Goal: Task Accomplishment & Management: Manage account settings

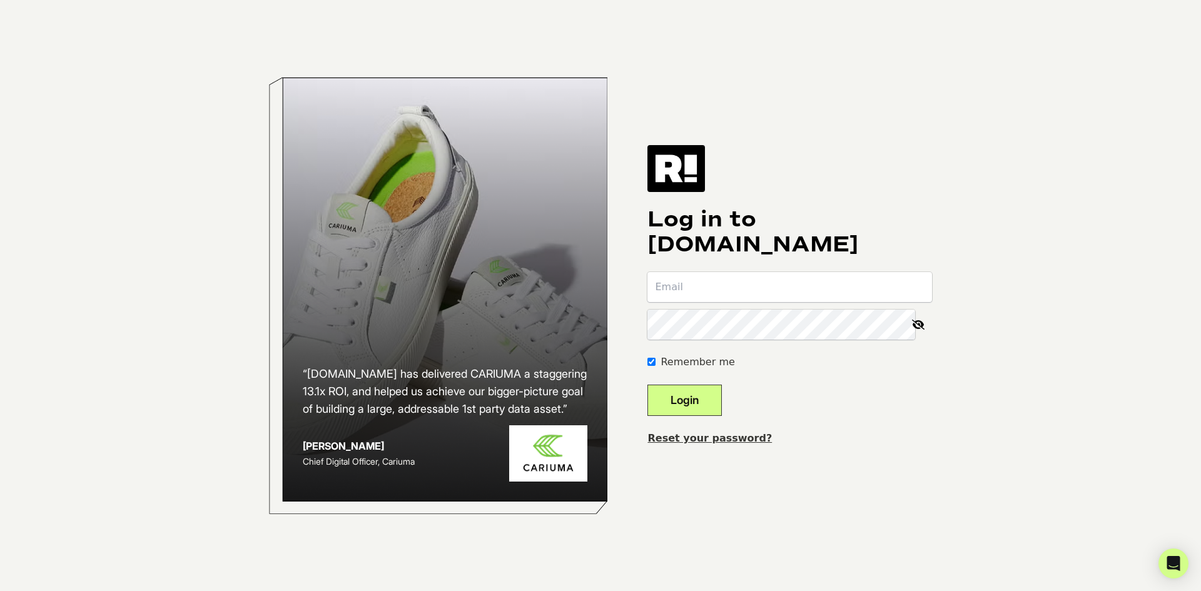
type input "[PERSON_NAME][EMAIL_ADDRESS][DOMAIN_NAME]"
click at [694, 413] on button "Login" at bounding box center [684, 400] width 74 height 31
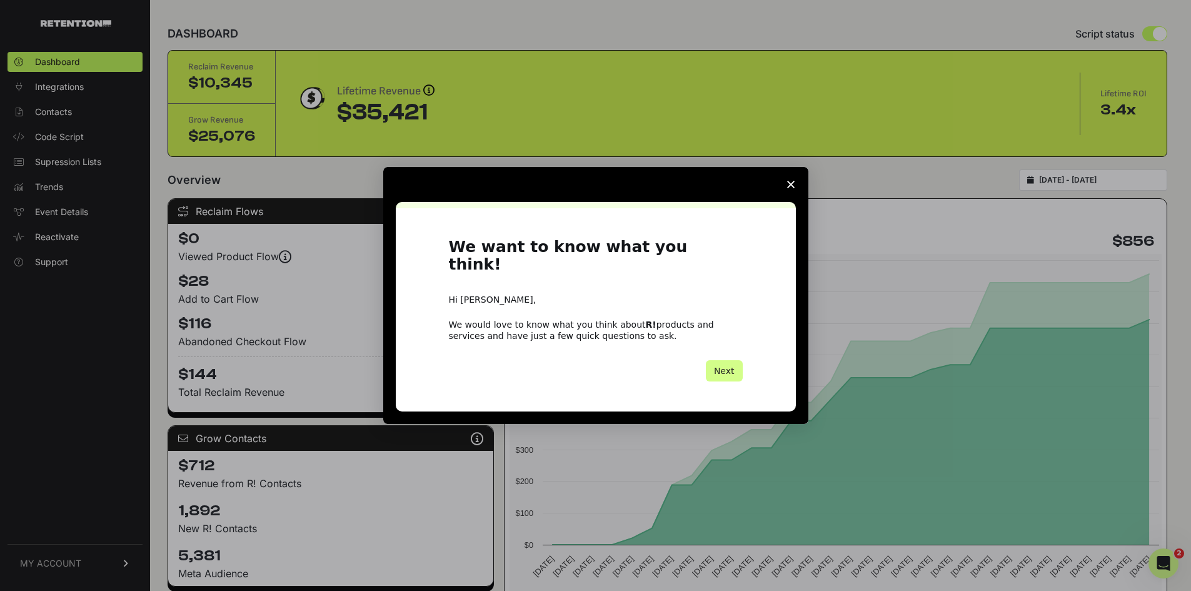
click at [44, 562] on div "Intercom messenger" at bounding box center [595, 295] width 1191 height 591
click at [791, 188] on icon "Close survey" at bounding box center [791, 185] width 8 height 8
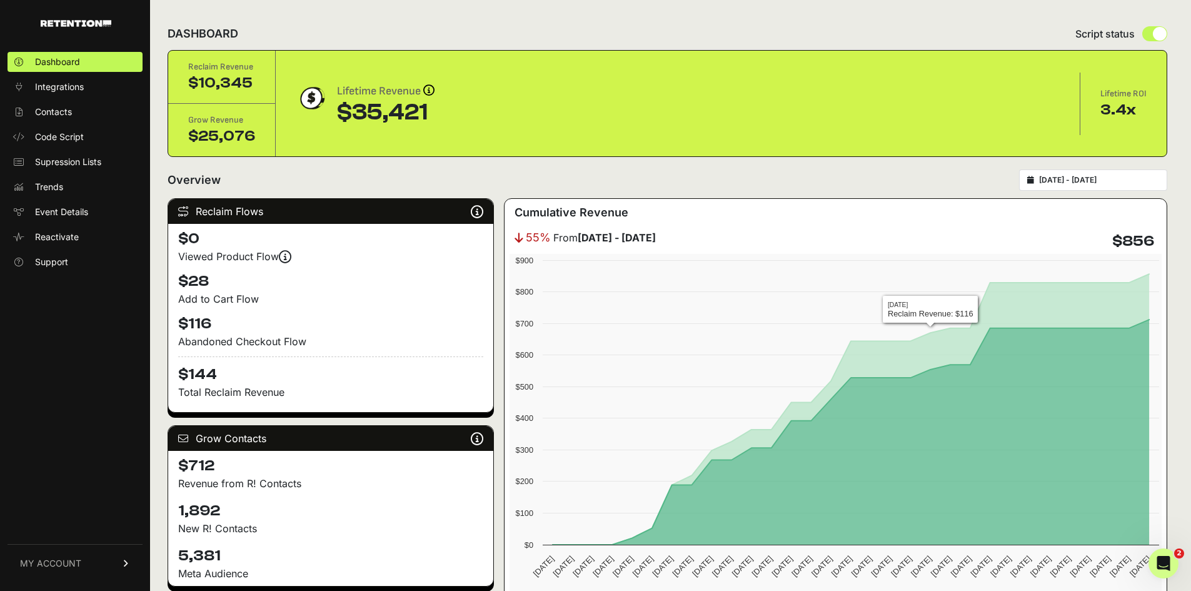
click at [1111, 182] on input "2025-07-21 - 2025-08-20" at bounding box center [1099, 180] width 120 height 10
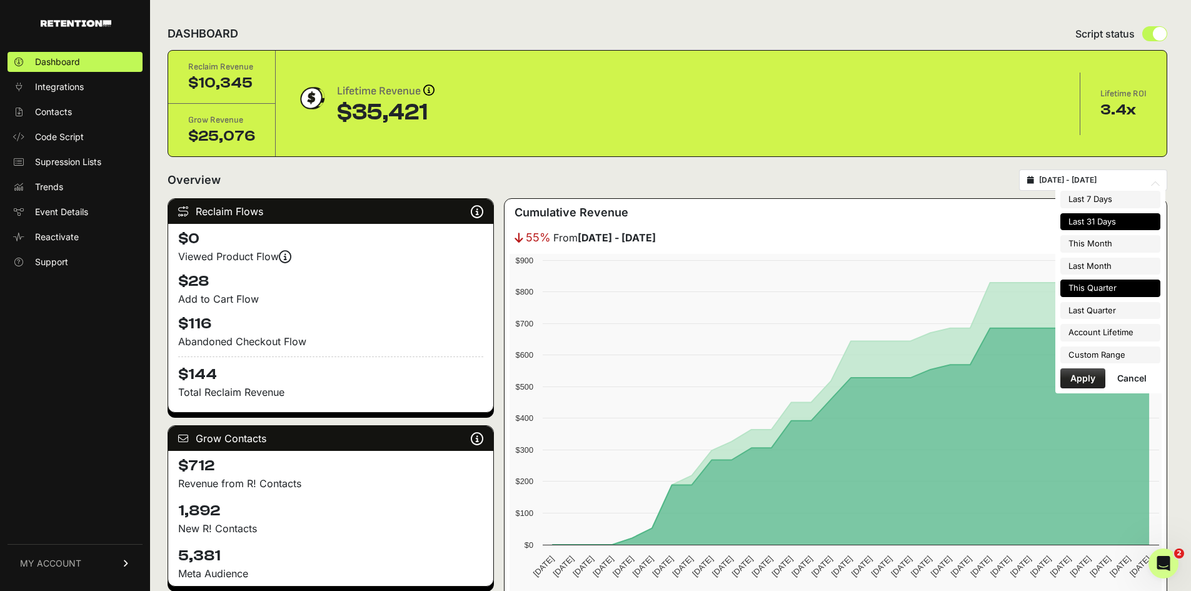
click at [1088, 290] on li "This Quarter" at bounding box center [1111, 289] width 100 height 18
type input "2025-07-01 - 2025-09-30"
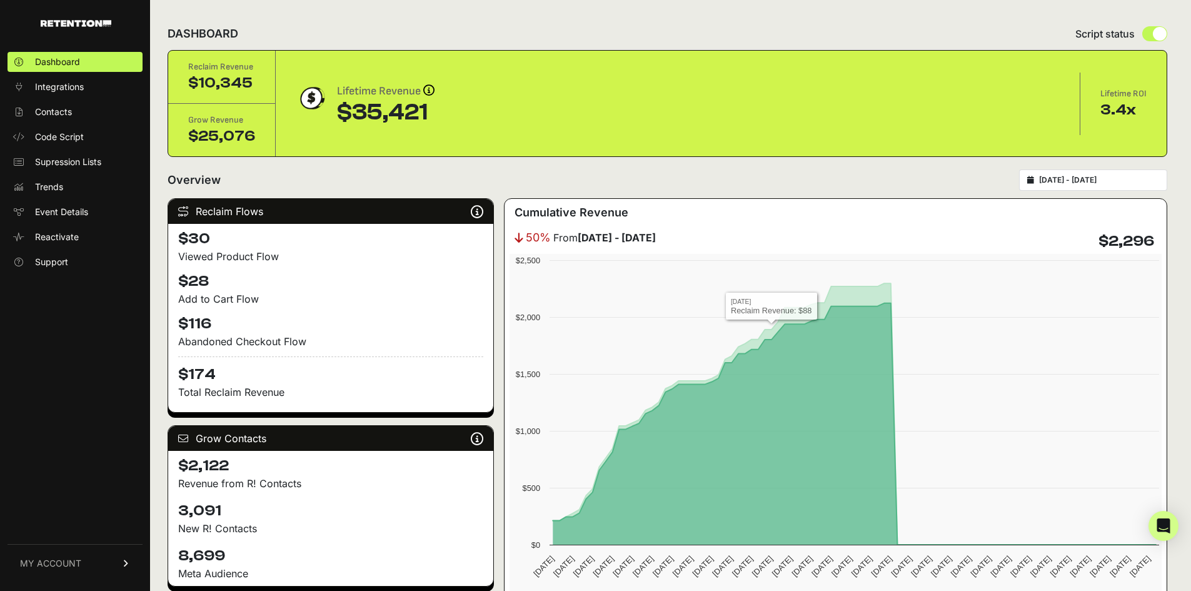
click at [1116, 189] on div "2025-07-01 - 2025-09-30" at bounding box center [1093, 179] width 148 height 21
click at [1116, 186] on div "2025-07-01 - 2025-09-30" at bounding box center [1093, 179] width 148 height 21
click at [1055, 176] on div "2025-07-01 - 2025-09-30" at bounding box center [1093, 179] width 148 height 21
click at [1034, 179] on icon at bounding box center [1031, 180] width 7 height 8
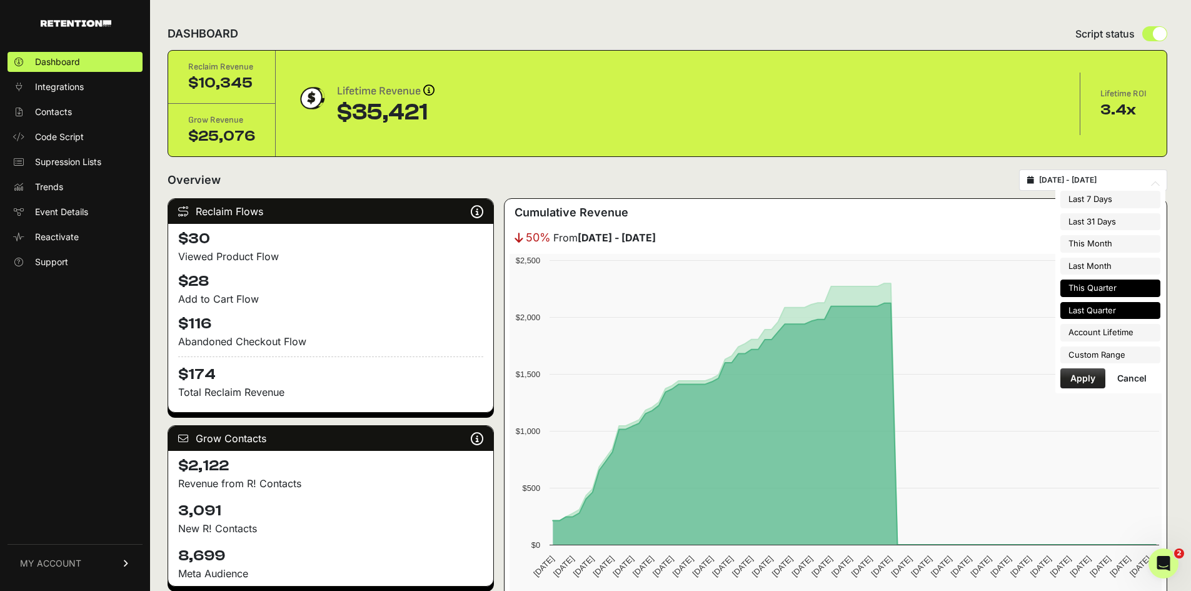
click at [1093, 315] on li "Last Quarter" at bounding box center [1111, 311] width 100 height 18
type input "2025-04-01 - 2025-06-30"
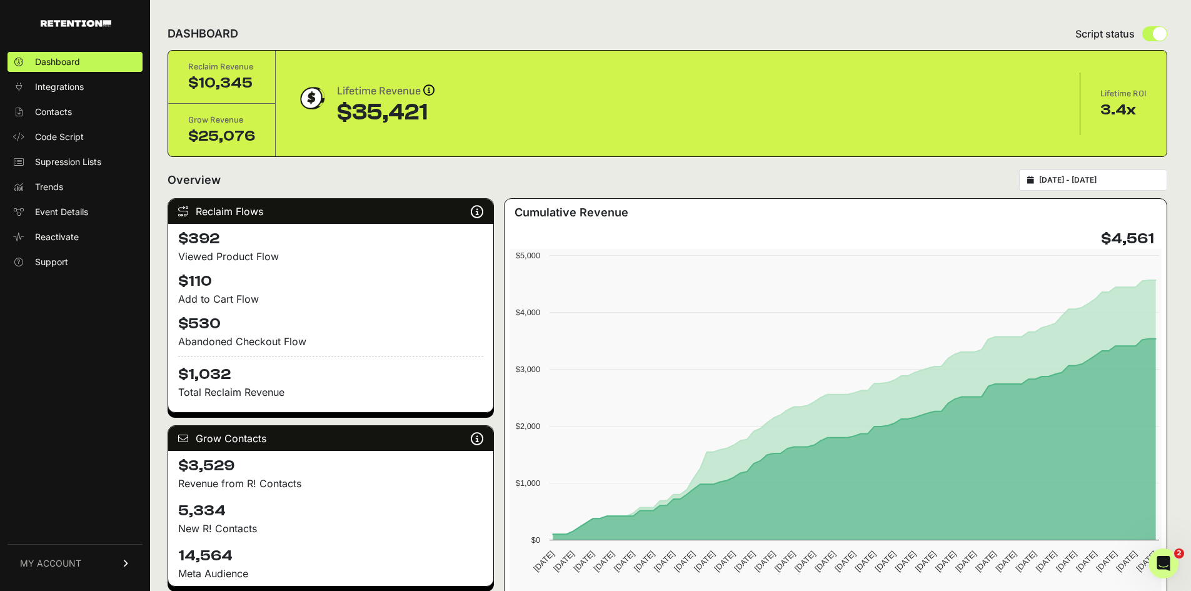
type input "[DATE]"
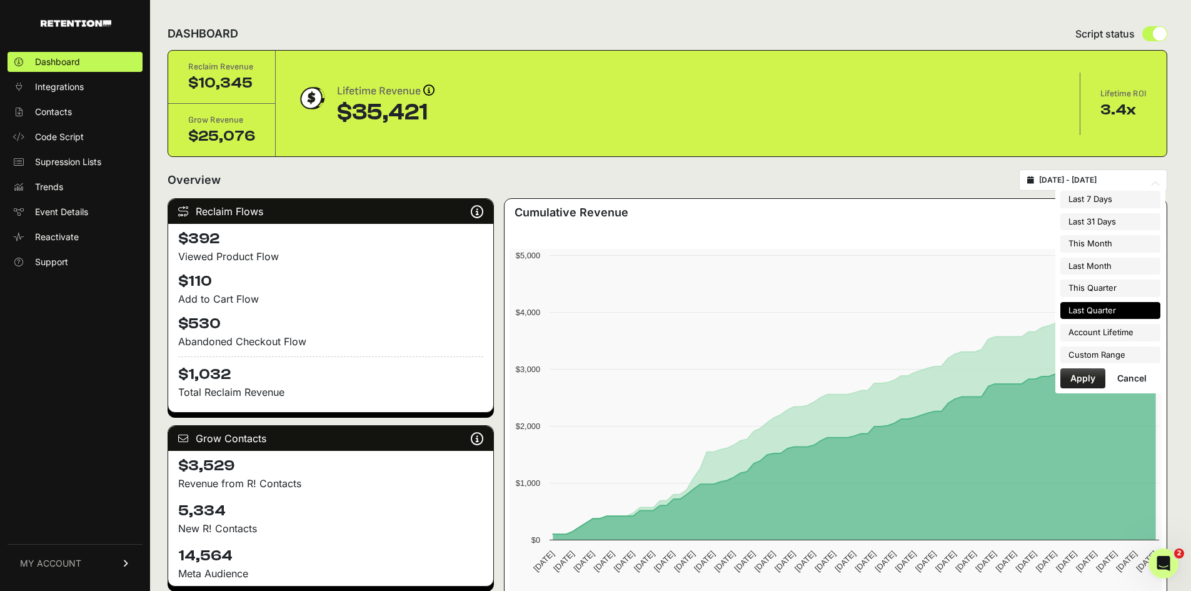
click at [1129, 178] on input "[DATE] - [DATE]" at bounding box center [1099, 180] width 120 height 10
type input "[DATE]"
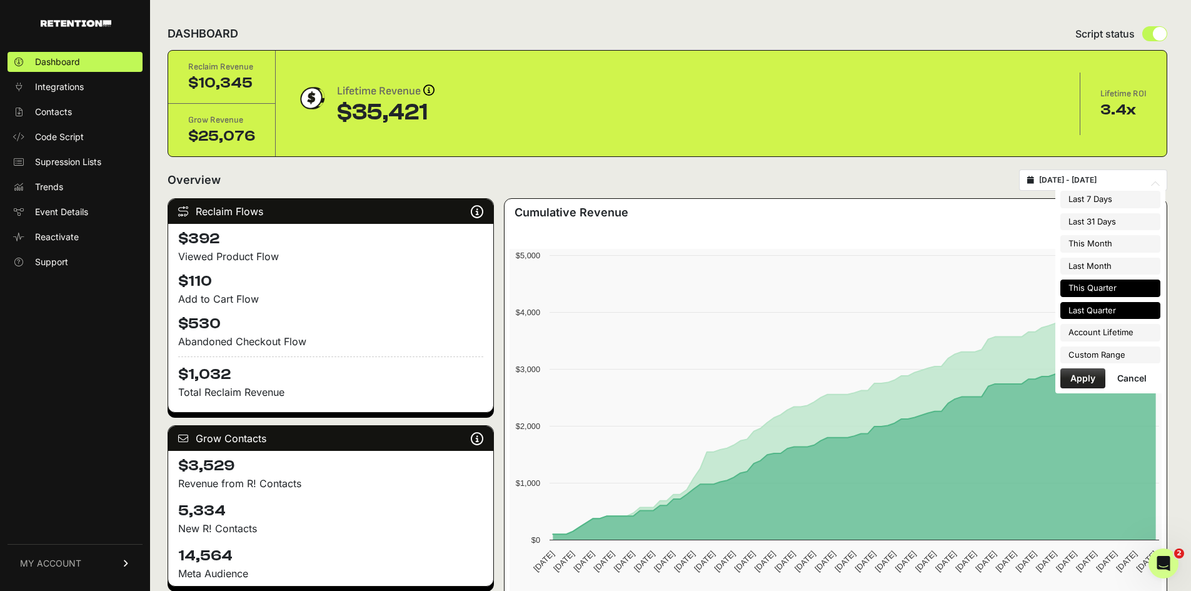
type input "[DATE]"
type input "2025-07-01"
type input "2025-07-31"
type input "2025-07-01"
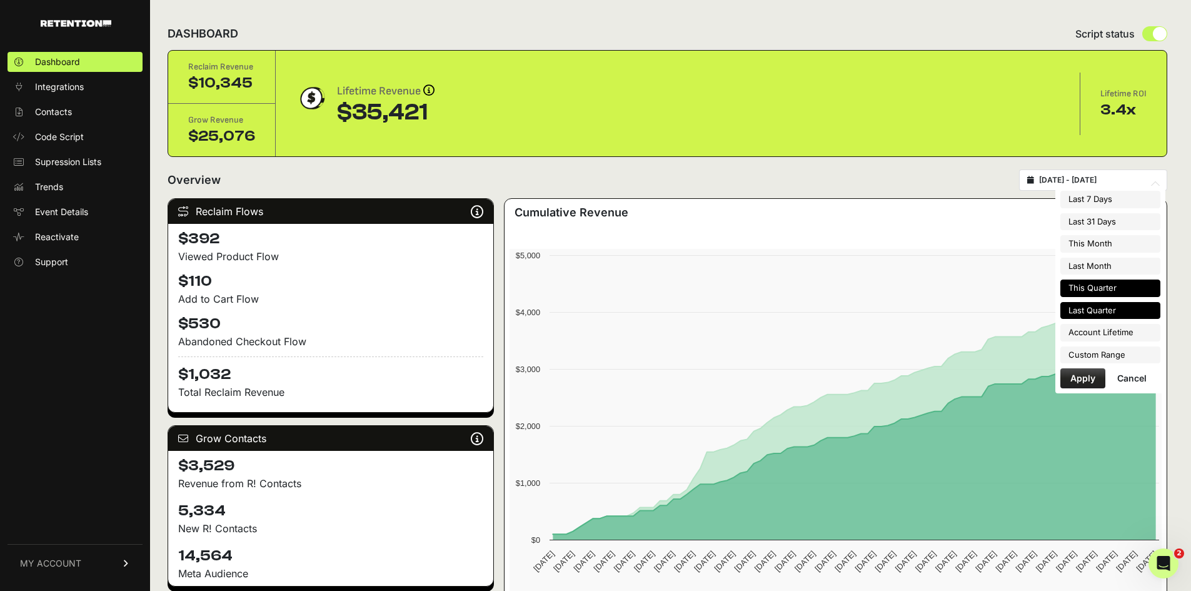
type input "2025-09-30"
type input "2025-04-01"
type input "2025-06-30"
type input "2023-12-06"
type input "2025-08-20"
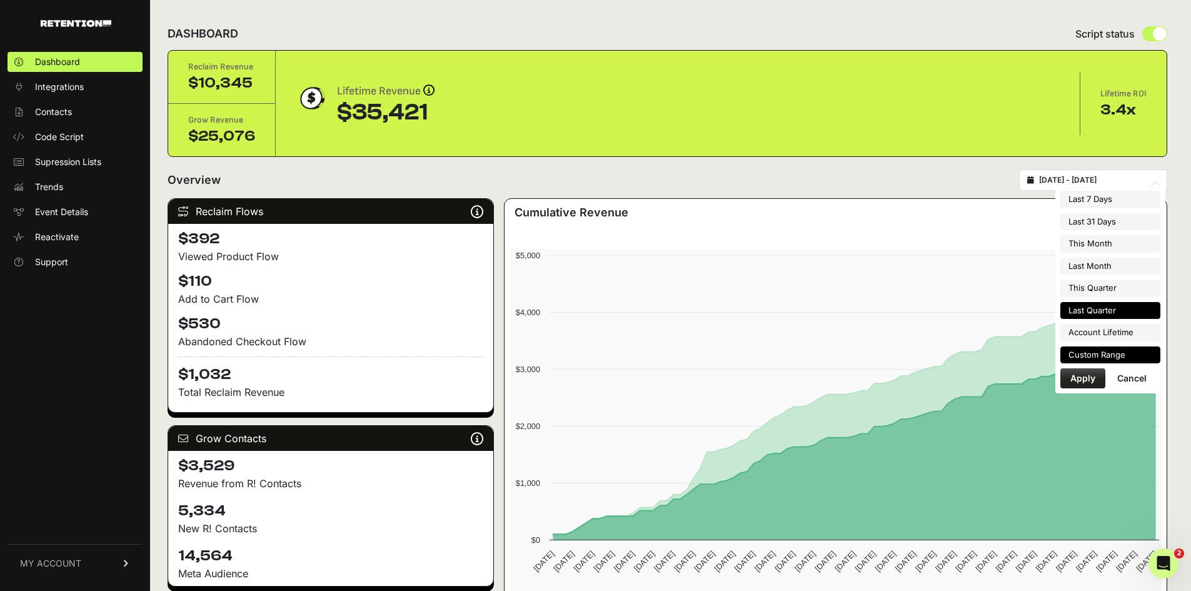
type input "2025-04-01"
type input "2025-06-30"
click at [1089, 352] on li "Custom Range" at bounding box center [1111, 355] width 100 height 18
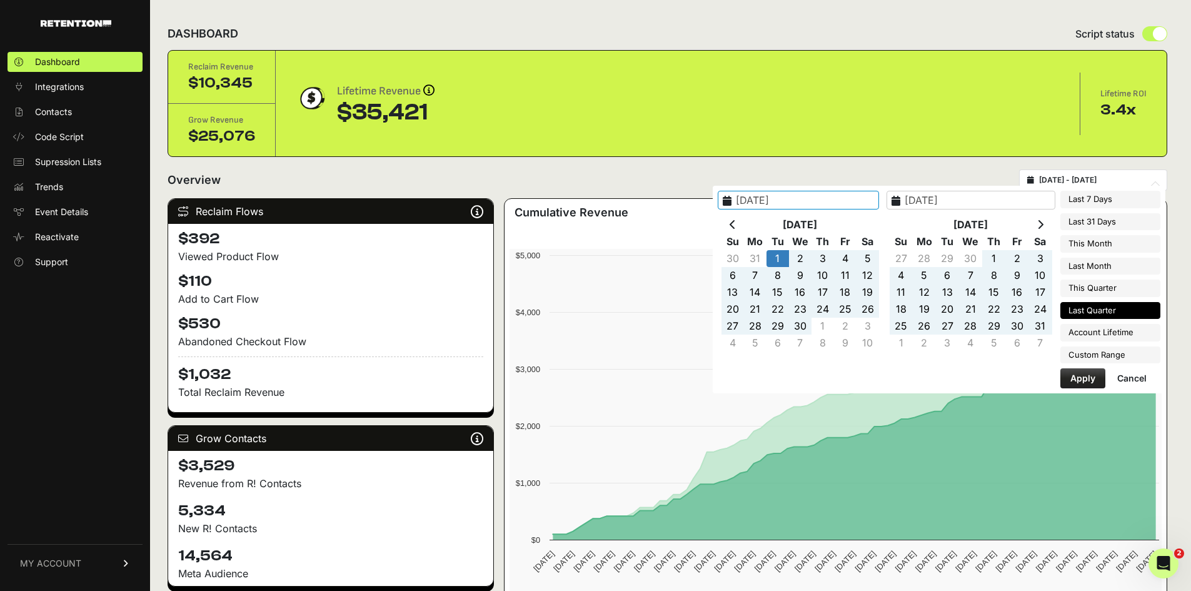
click at [776, 203] on input "2025-04-01" at bounding box center [798, 200] width 161 height 19
type input "2024-04-01"
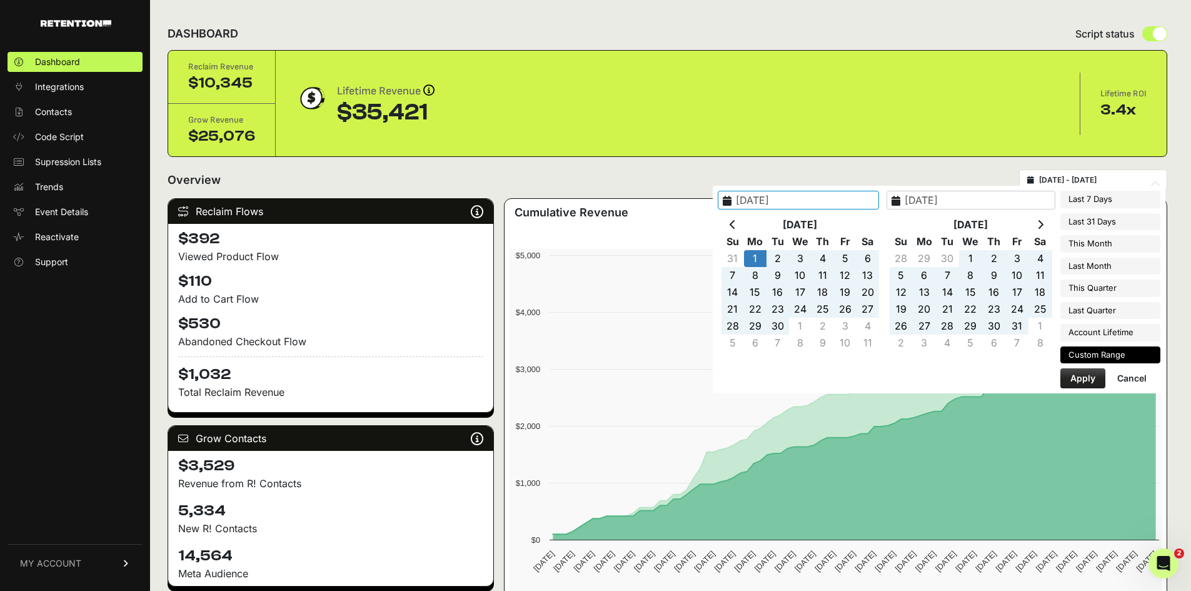
click at [1077, 384] on button "Apply" at bounding box center [1083, 378] width 45 height 20
type input "2024-04-01 - 2025-06-30"
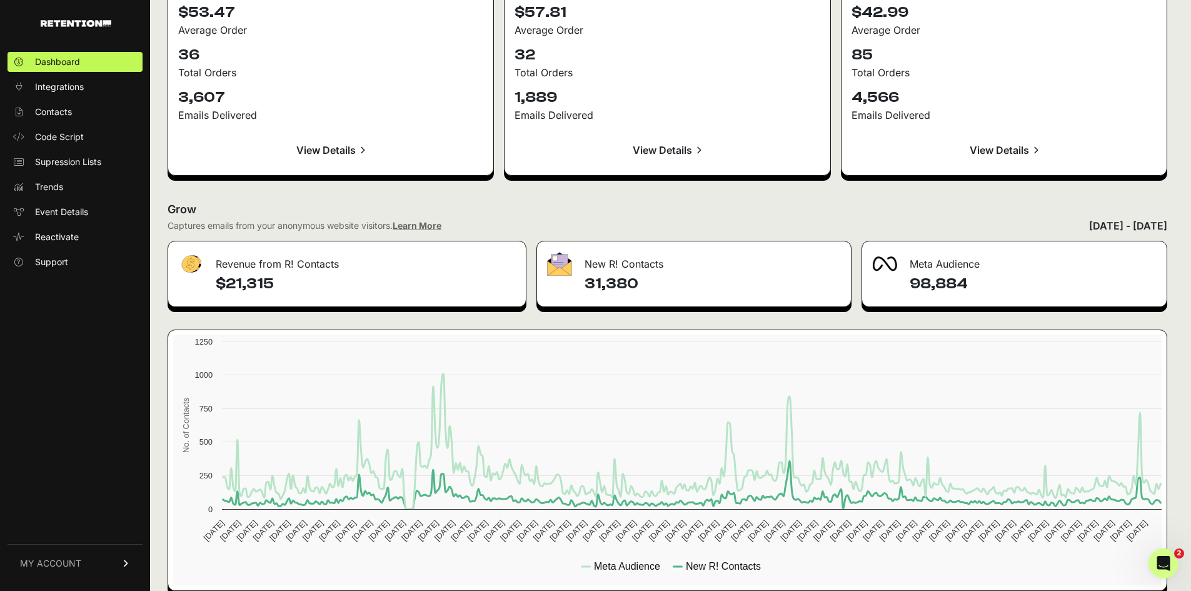
scroll to position [1353, 0]
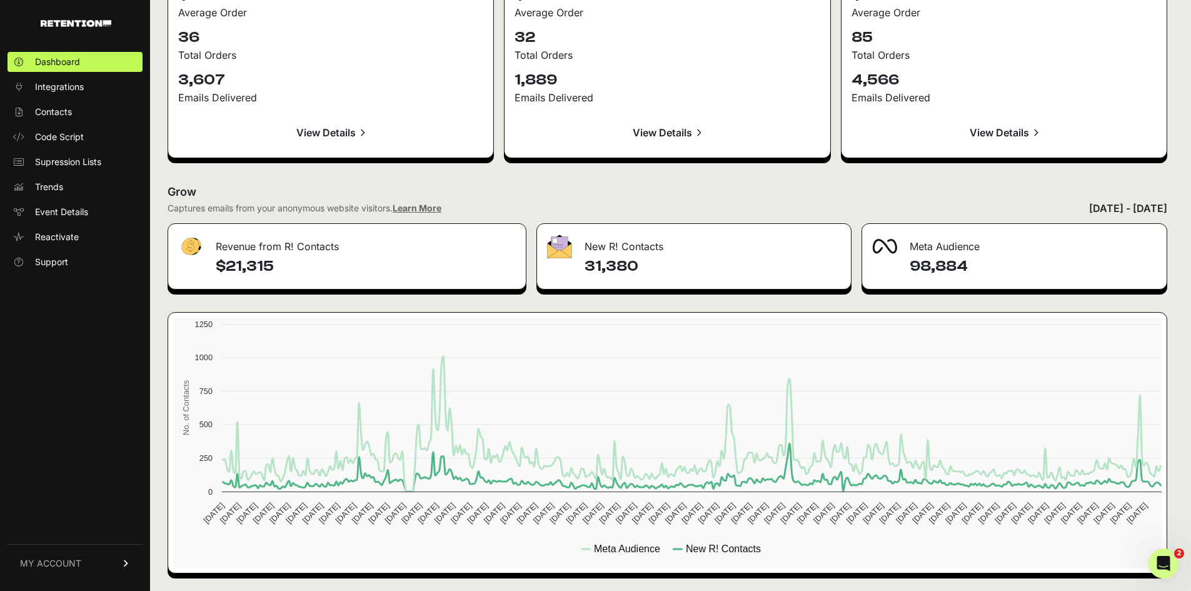
click at [334, 269] on h4 "$21,315" at bounding box center [366, 266] width 300 height 20
click at [765, 261] on h4 "31,380" at bounding box center [713, 266] width 256 height 20
click at [989, 277] on div "98,884" at bounding box center [1014, 272] width 305 height 33
click at [71, 563] on span "MY ACCOUNT" at bounding box center [50, 563] width 61 height 13
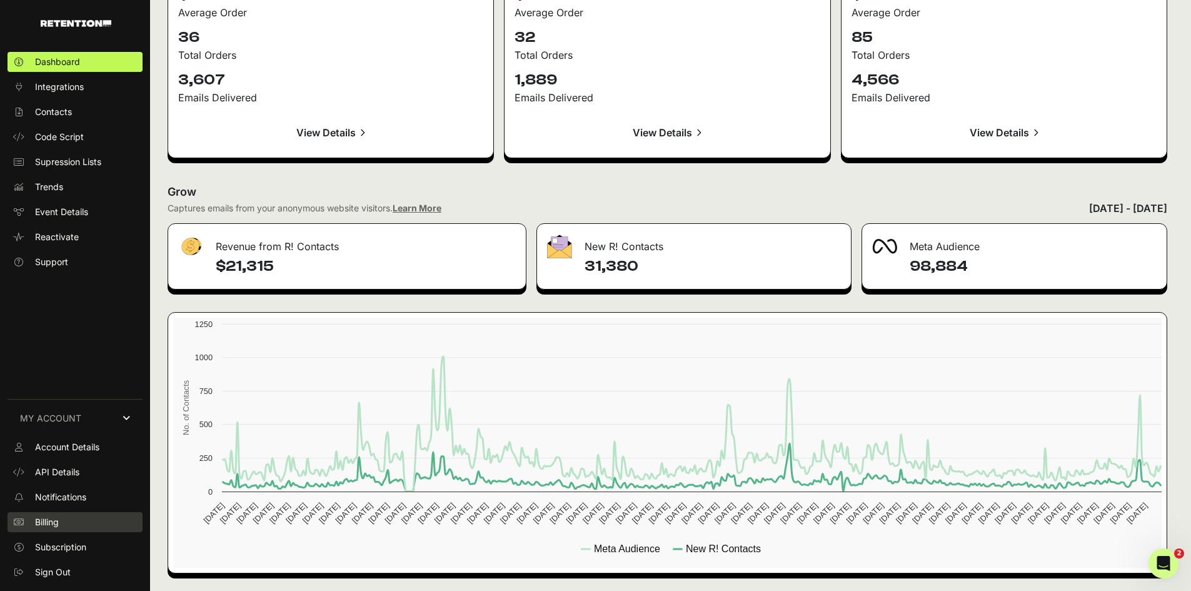
click at [59, 519] on span "Billing" at bounding box center [47, 522] width 24 height 13
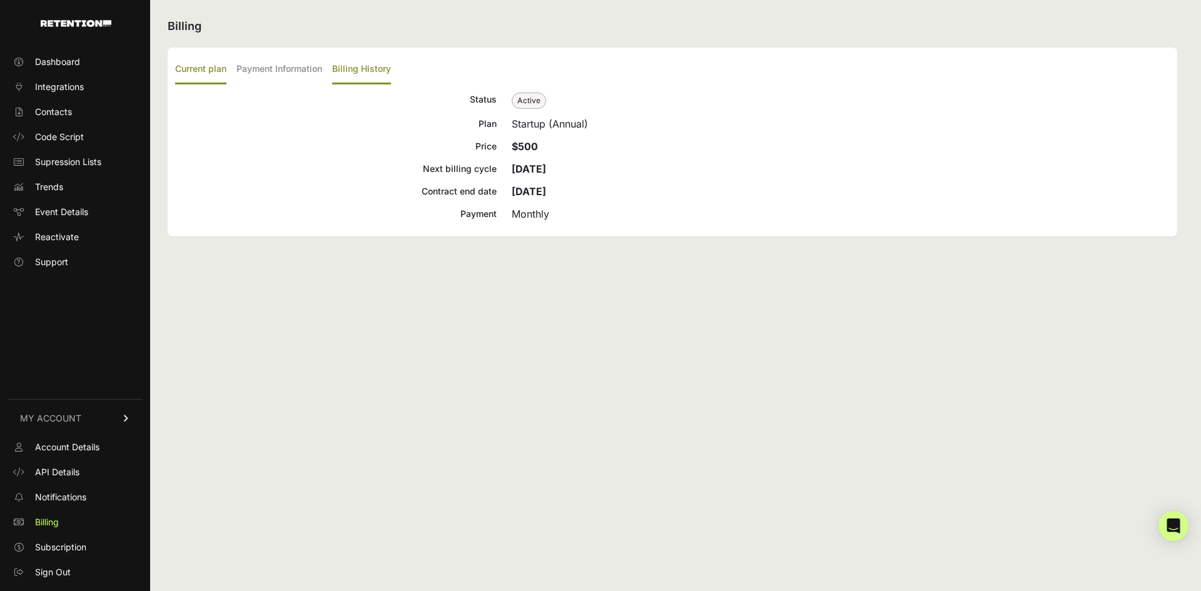
click at [375, 71] on label "Billing History" at bounding box center [361, 69] width 59 height 29
click at [0, 0] on input "Billing History" at bounding box center [0, 0] width 0 height 0
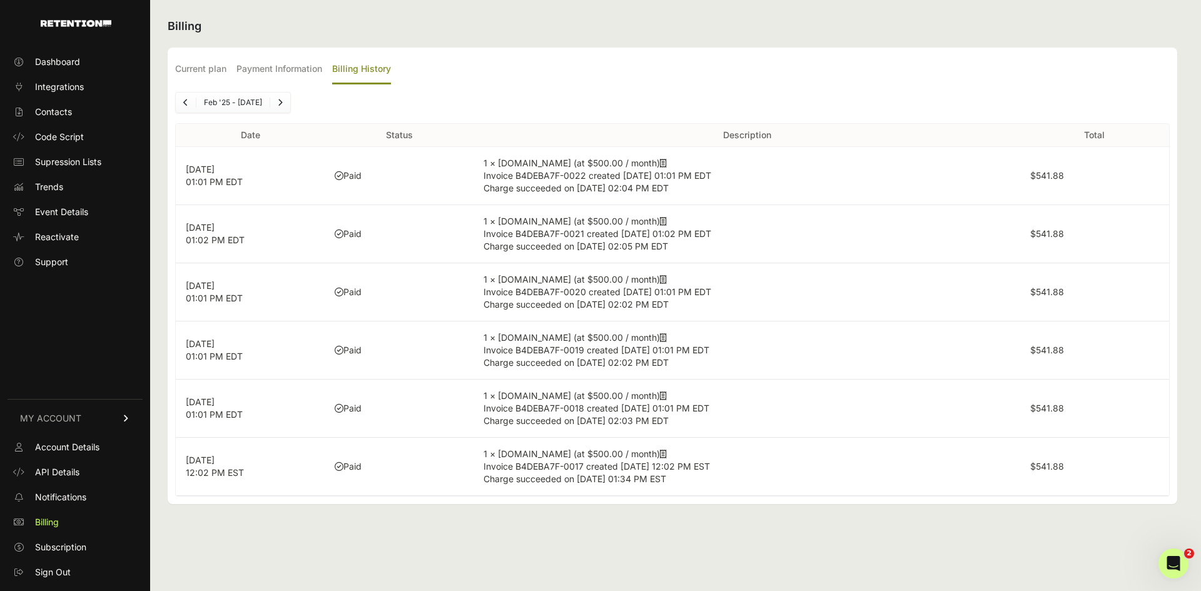
drag, startPoint x: 715, startPoint y: 188, endPoint x: 448, endPoint y: 171, distance: 267.6
click at [448, 171] on tr "[DATE] 01:01 PM EDT Paid 1 × [DOMAIN_NAME] (at $500.00 / month) Invoice B4DEBA7…" at bounding box center [672, 176] width 993 height 58
click at [470, 190] on td "Paid" at bounding box center [399, 176] width 149 height 58
click at [260, 67] on label "Payment Information" at bounding box center [279, 69] width 86 height 29
click at [0, 0] on input "Payment Information" at bounding box center [0, 0] width 0 height 0
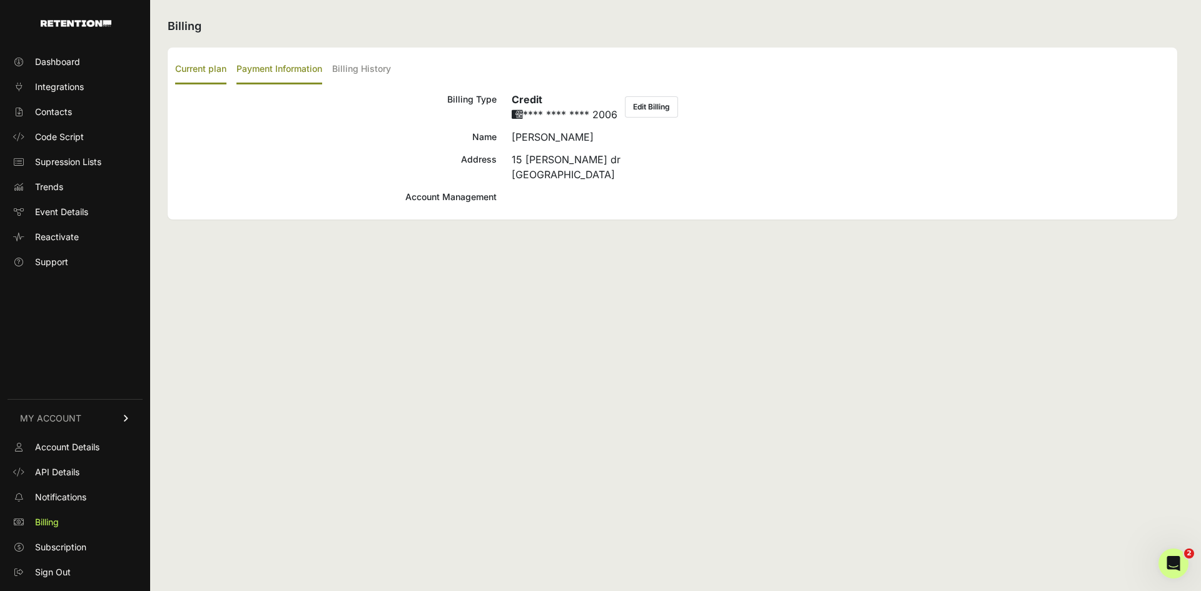
click at [208, 68] on label "Current plan" at bounding box center [200, 69] width 51 height 29
click at [0, 0] on input "Current plan" at bounding box center [0, 0] width 0 height 0
